Goal: Find specific page/section: Find specific page/section

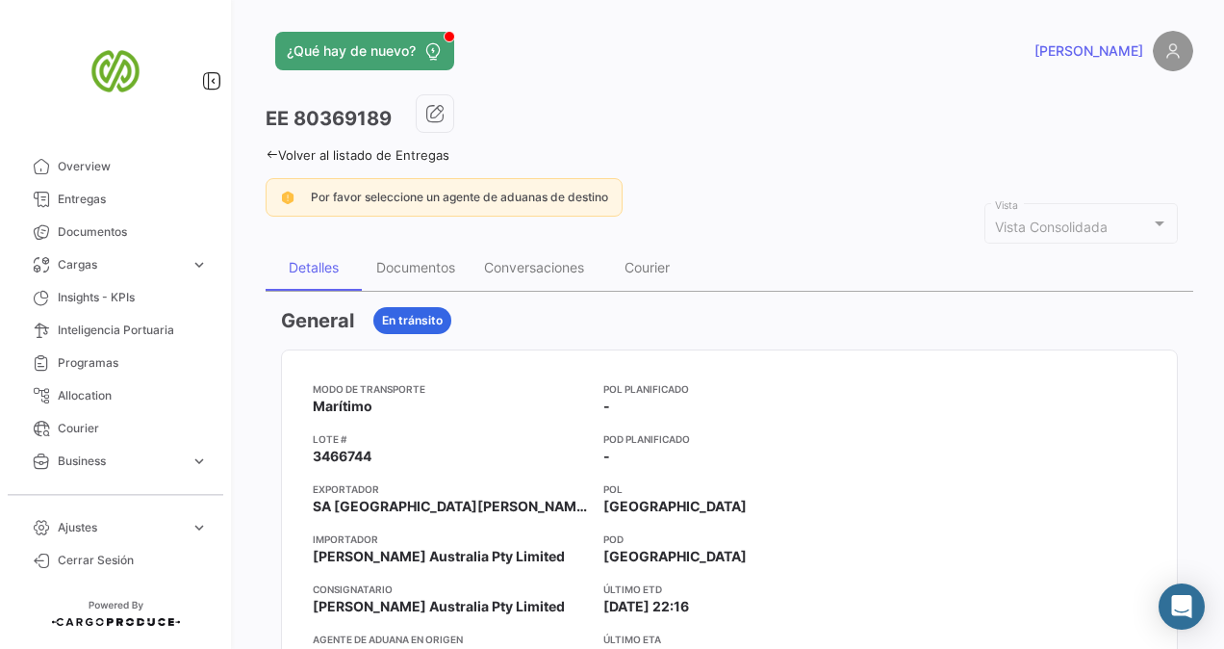
scroll to position [674, 0]
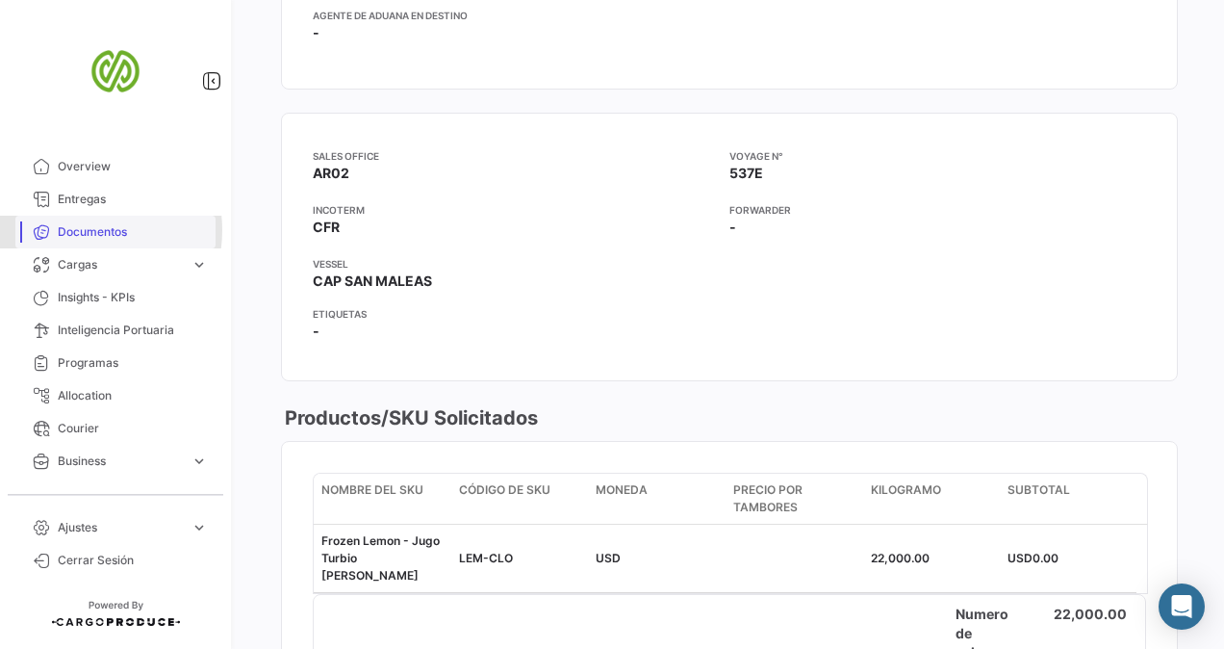
click at [79, 230] on span "Documentos" at bounding box center [133, 231] width 150 height 17
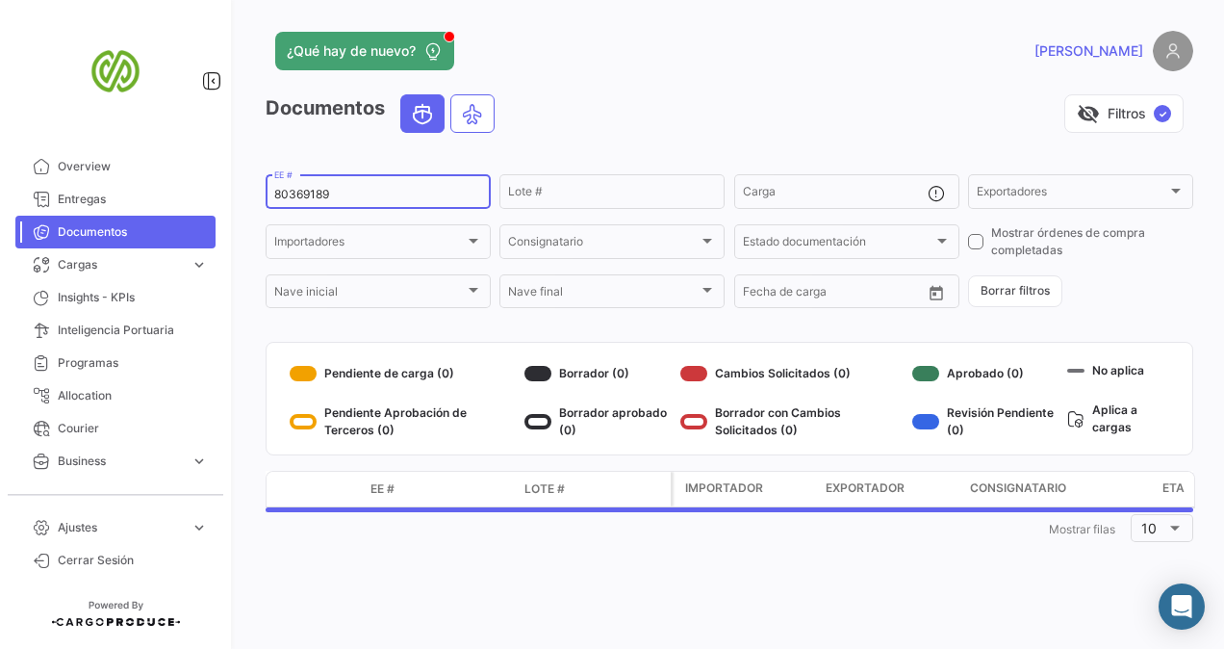
drag, startPoint x: 340, startPoint y: 195, endPoint x: 262, endPoint y: 196, distance: 78.0
click at [262, 196] on div "¿Qué hay de nuevo? [PERSON_NAME] Documentos visibility_off Filtros ✓ 80369189 E…" at bounding box center [729, 324] width 989 height 649
paste input "0080367439"
click at [288, 201] on input "0080367439" at bounding box center [378, 194] width 208 height 13
type input "80367439"
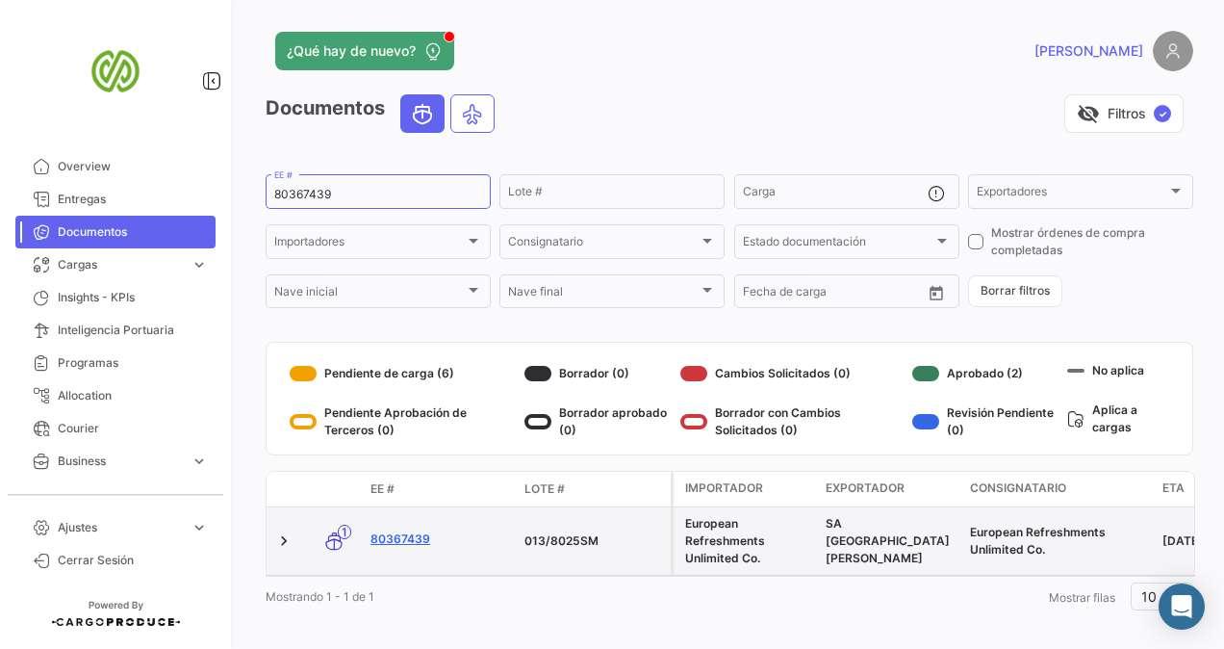
click at [402, 539] on link "80367439" at bounding box center [440, 538] width 139 height 17
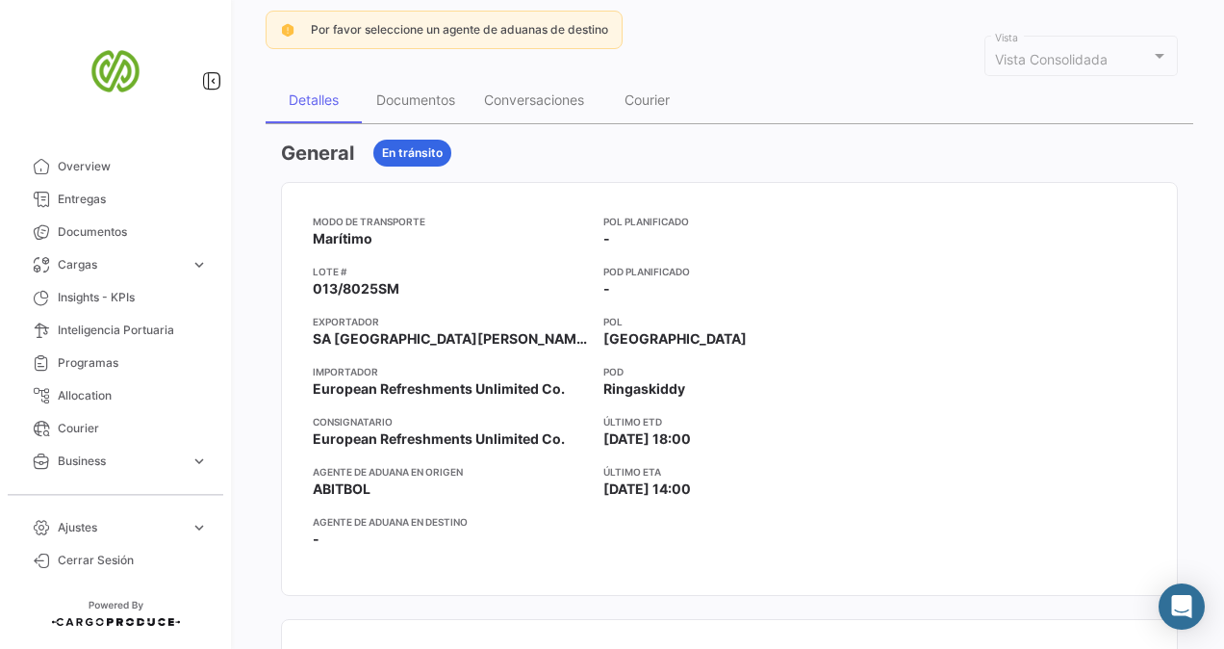
scroll to position [96, 0]
